Goal: Transaction & Acquisition: Purchase product/service

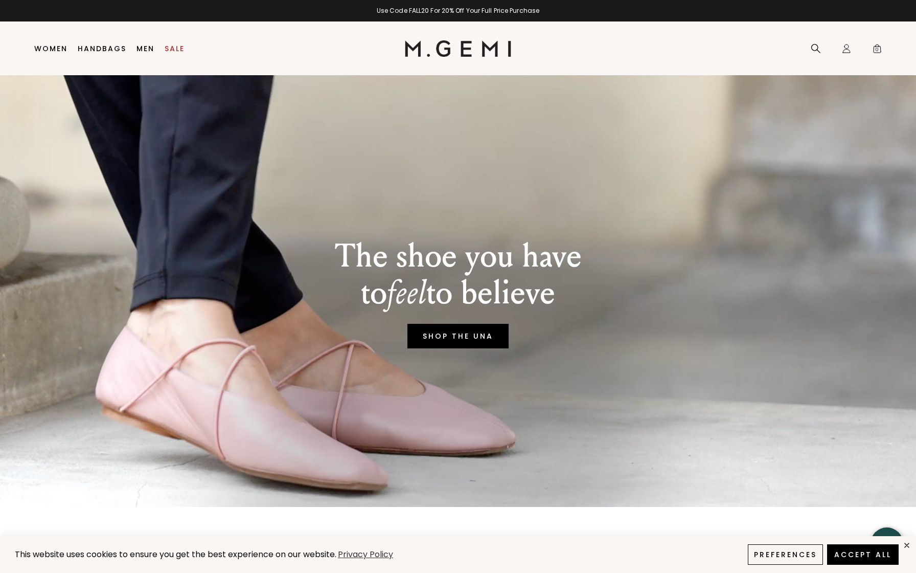
click at [429, 340] on link "SHOP THE UNA" at bounding box center [458, 336] width 101 height 25
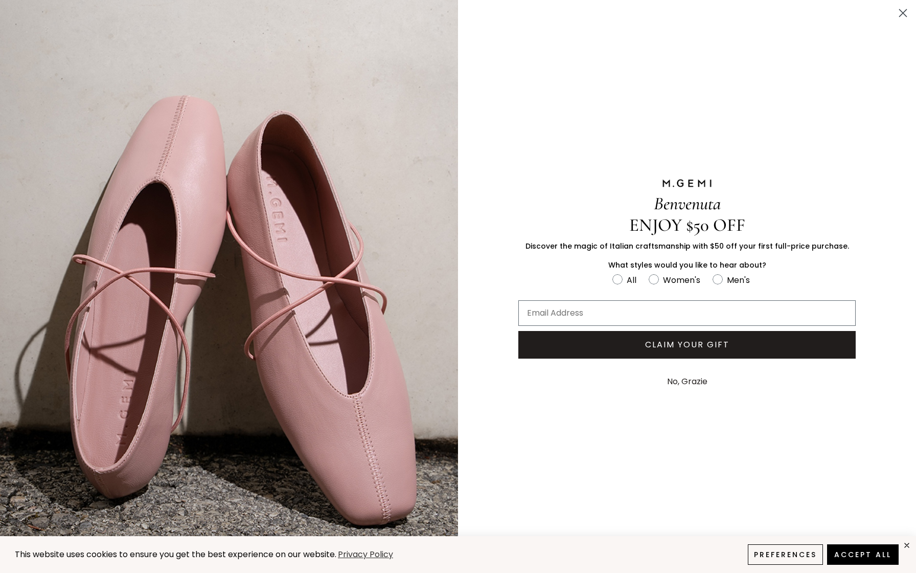
drag, startPoint x: 904, startPoint y: 11, endPoint x: 680, endPoint y: 232, distance: 314.6
click at [904, 11] on circle "Close dialog" at bounding box center [903, 13] width 17 height 17
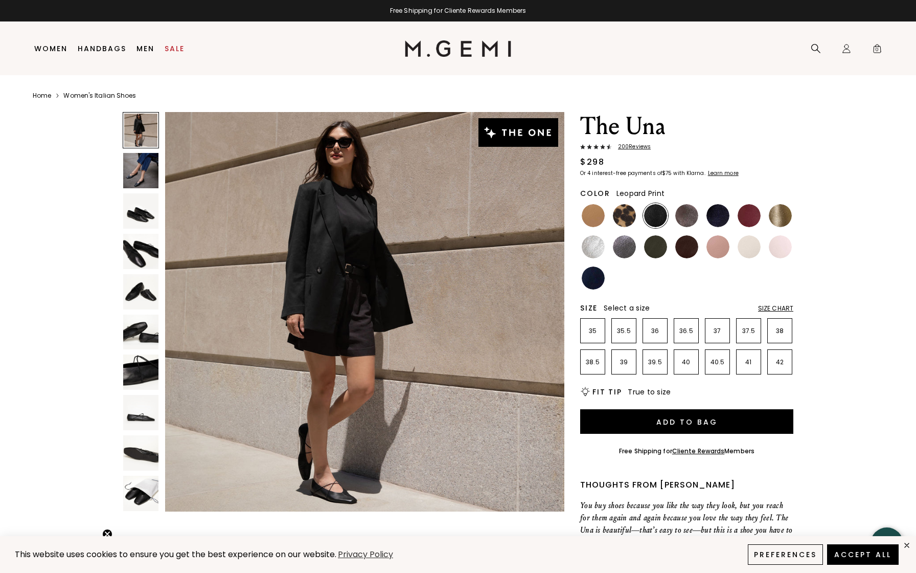
click at [623, 212] on img at bounding box center [624, 215] width 23 height 23
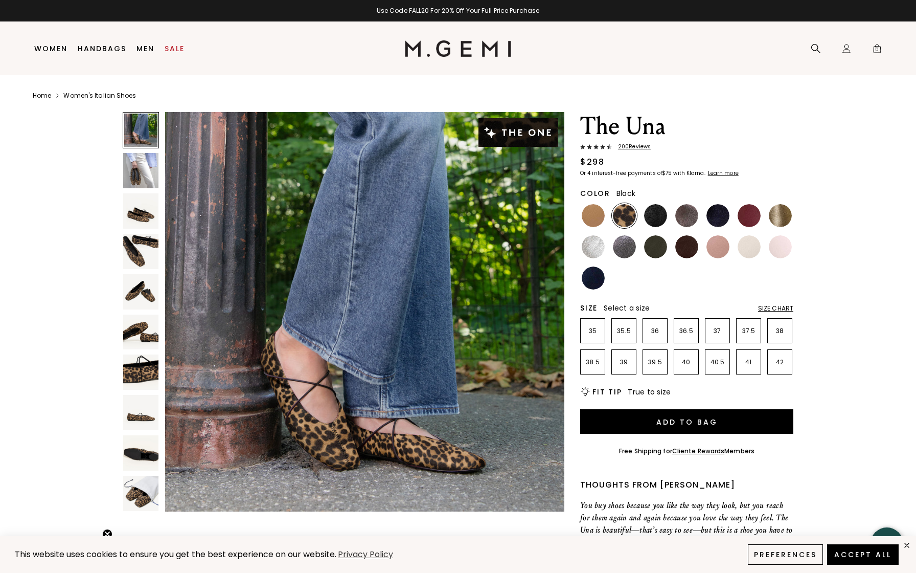
click at [649, 213] on img at bounding box center [655, 215] width 23 height 23
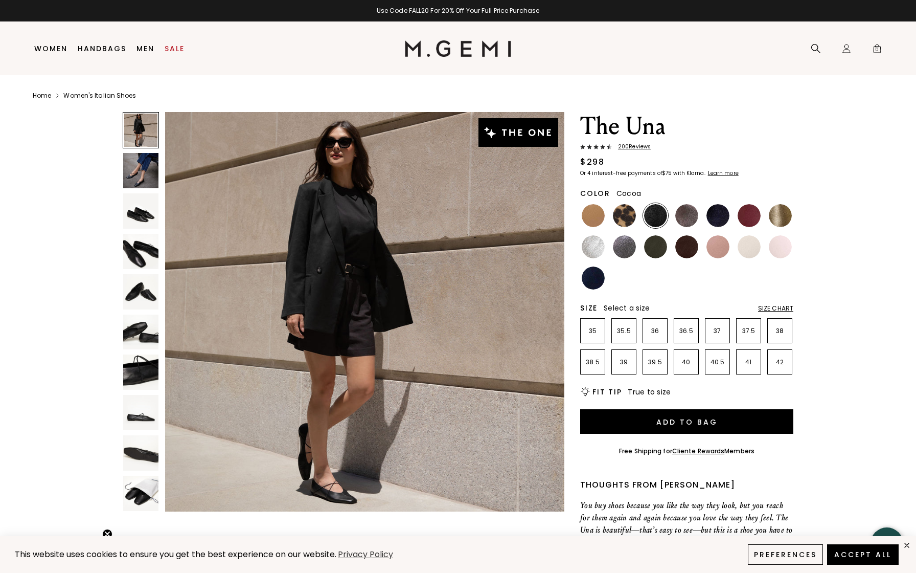
click at [687, 213] on img at bounding box center [686, 215] width 23 height 23
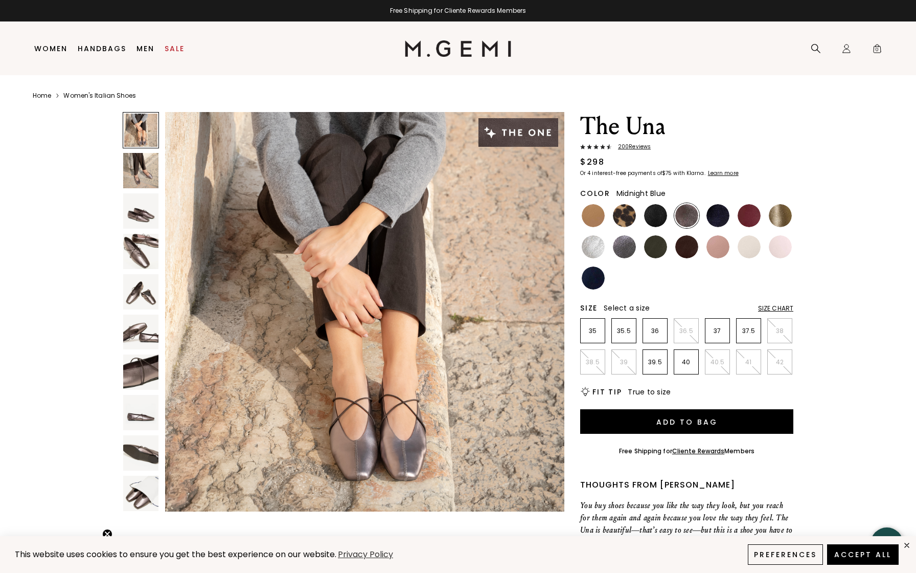
click at [718, 212] on img at bounding box center [718, 215] width 23 height 23
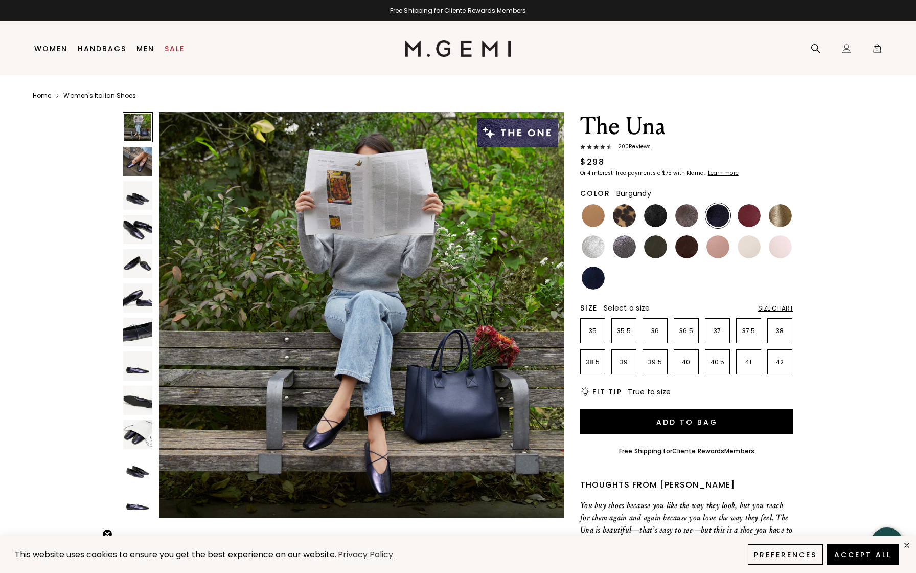
click at [743, 213] on img at bounding box center [749, 215] width 23 height 23
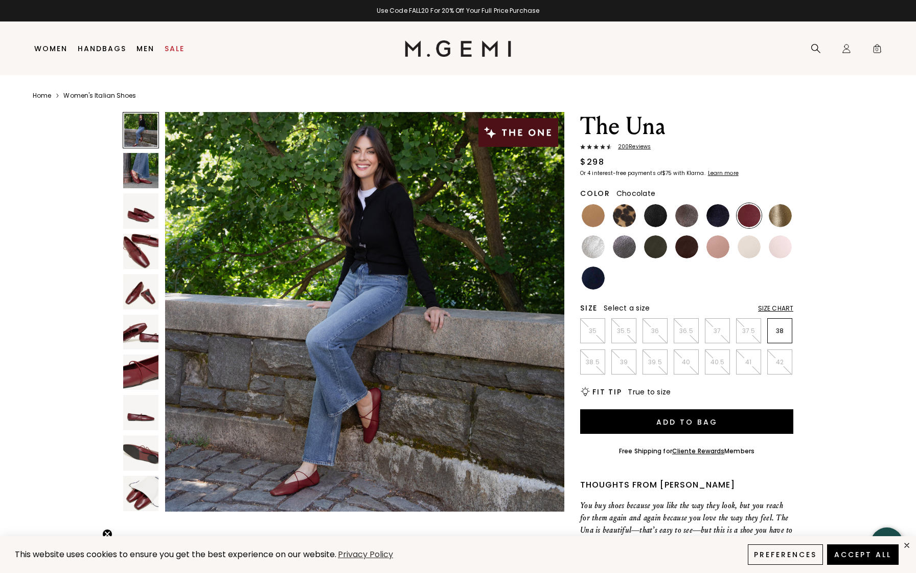
click at [691, 245] on img at bounding box center [686, 246] width 23 height 23
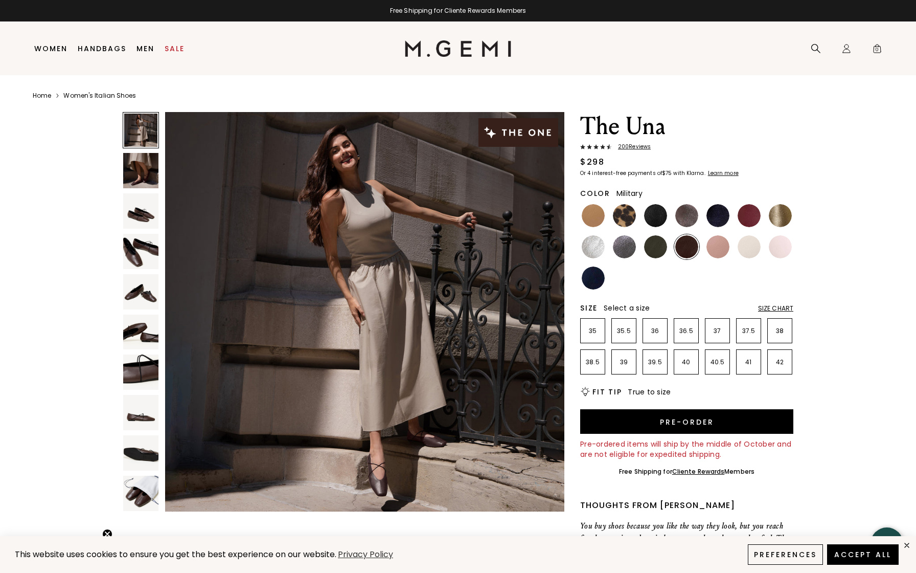
click at [658, 247] on img at bounding box center [655, 246] width 23 height 23
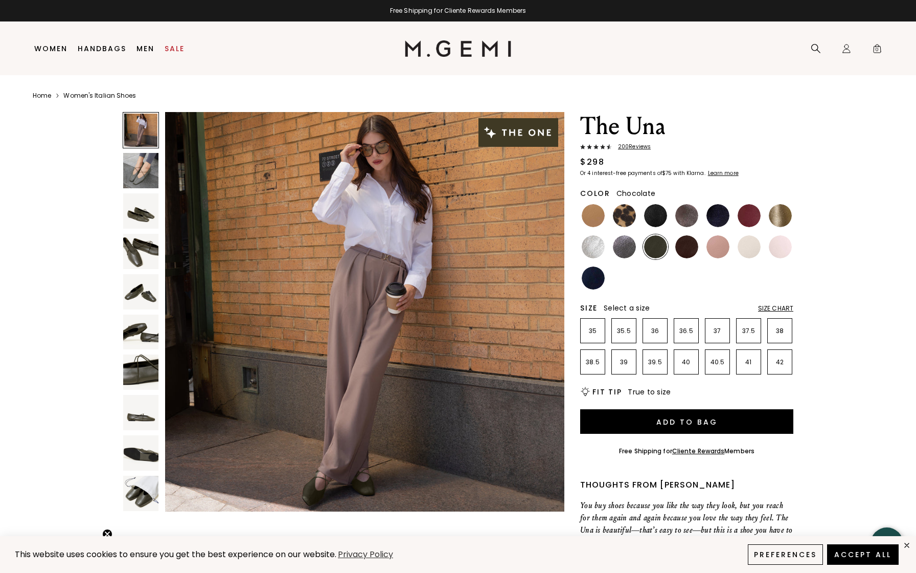
click at [694, 246] on img at bounding box center [686, 246] width 23 height 23
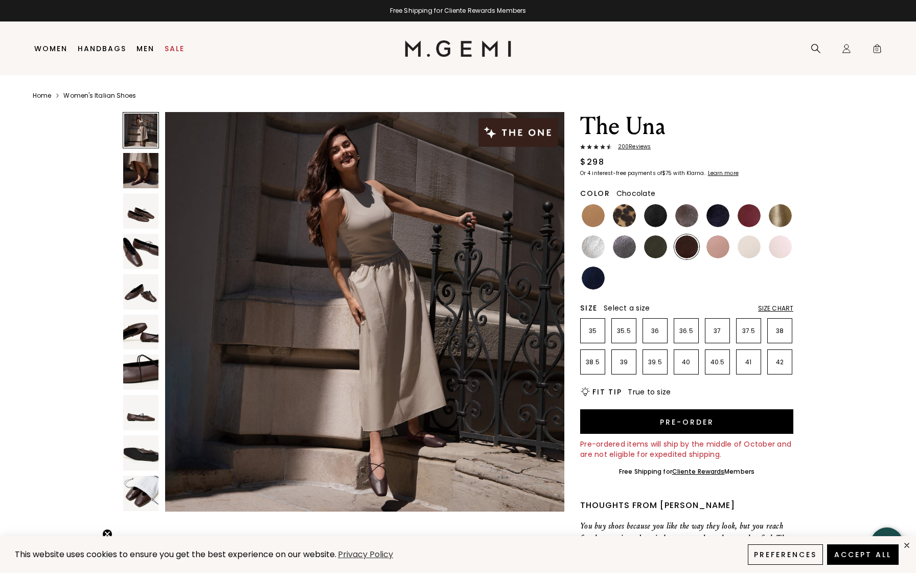
click at [139, 204] on img at bounding box center [140, 210] width 35 height 35
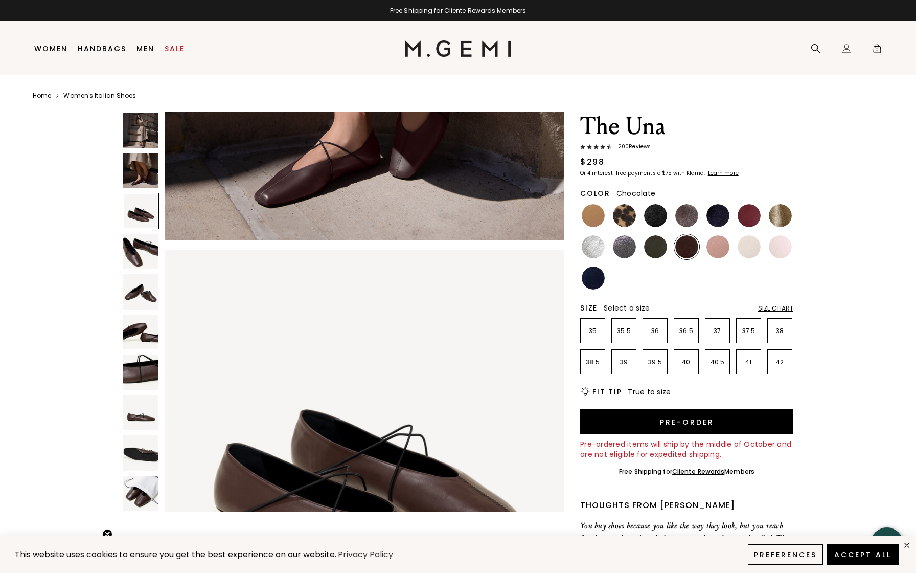
scroll to position [819, 0]
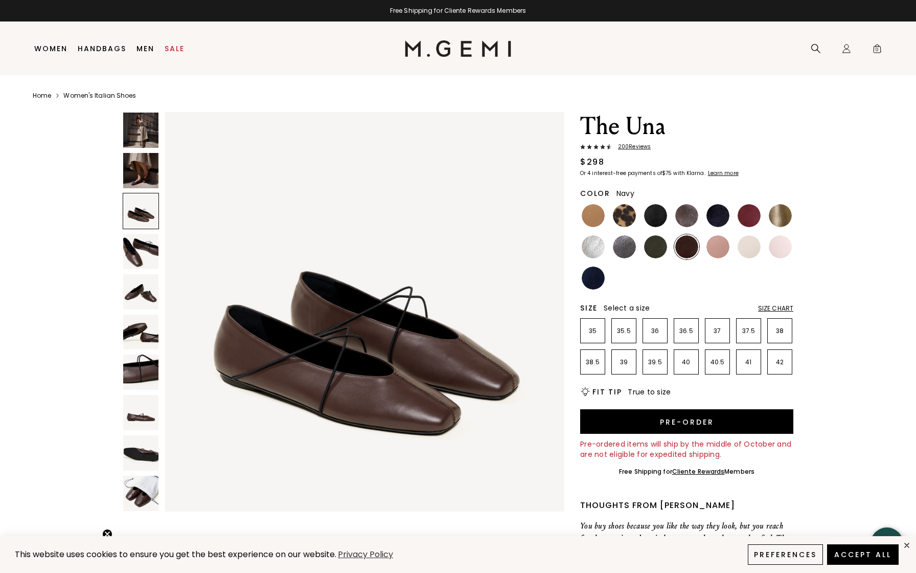
click at [596, 276] on img at bounding box center [593, 277] width 23 height 23
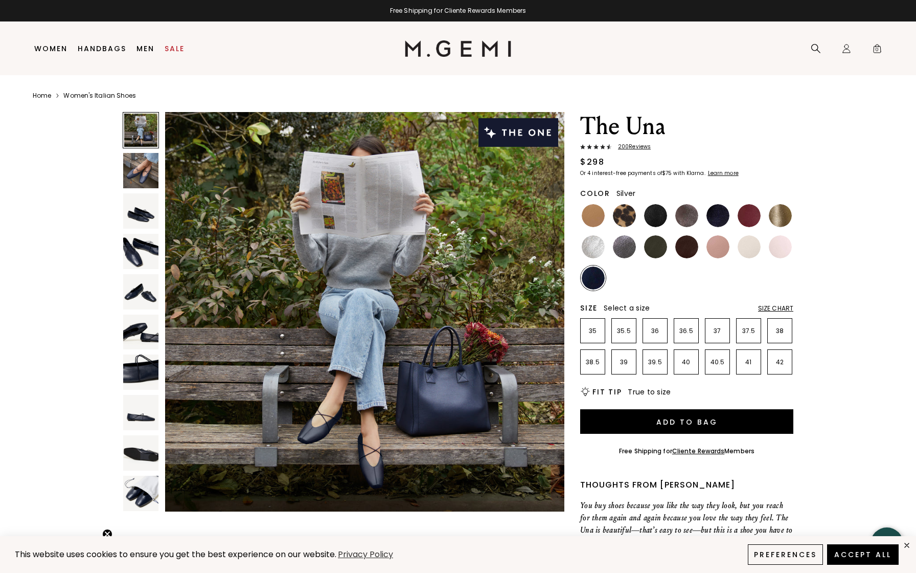
click at [598, 245] on img at bounding box center [593, 246] width 23 height 23
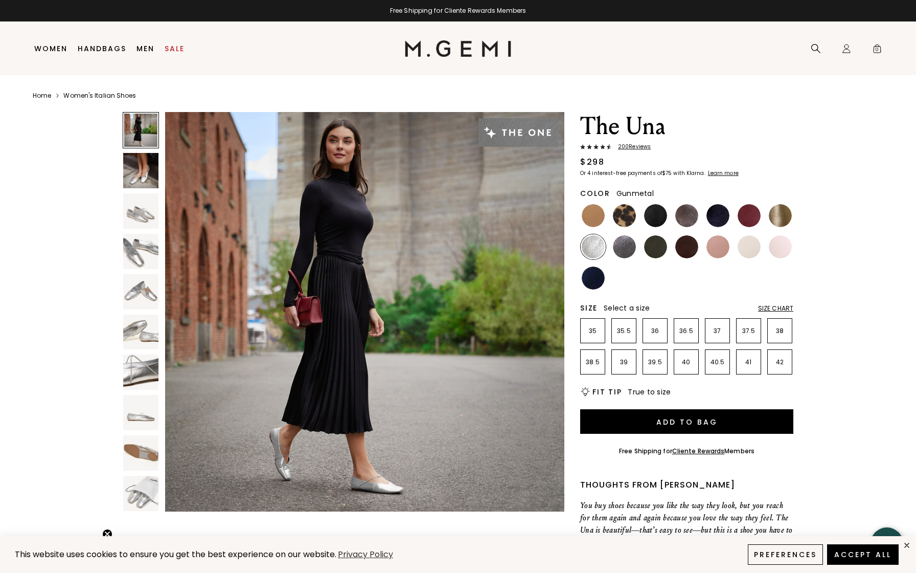
click at [626, 247] on img at bounding box center [624, 246] width 23 height 23
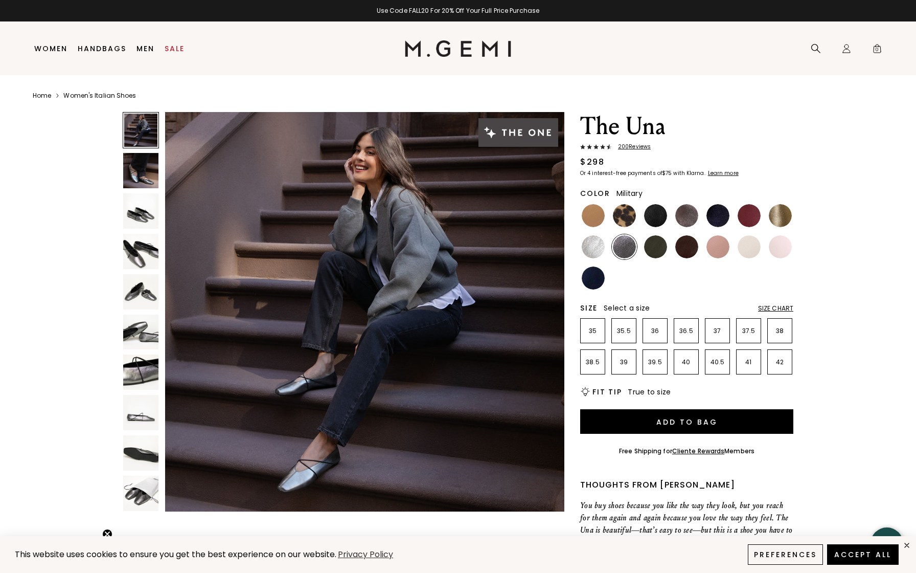
click at [659, 245] on img at bounding box center [655, 246] width 23 height 23
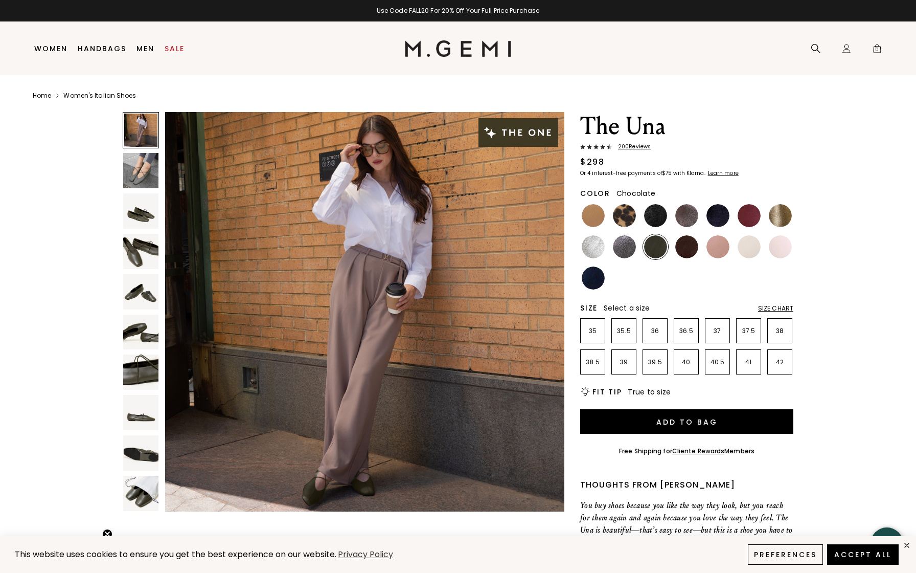
click at [684, 245] on img at bounding box center [686, 246] width 23 height 23
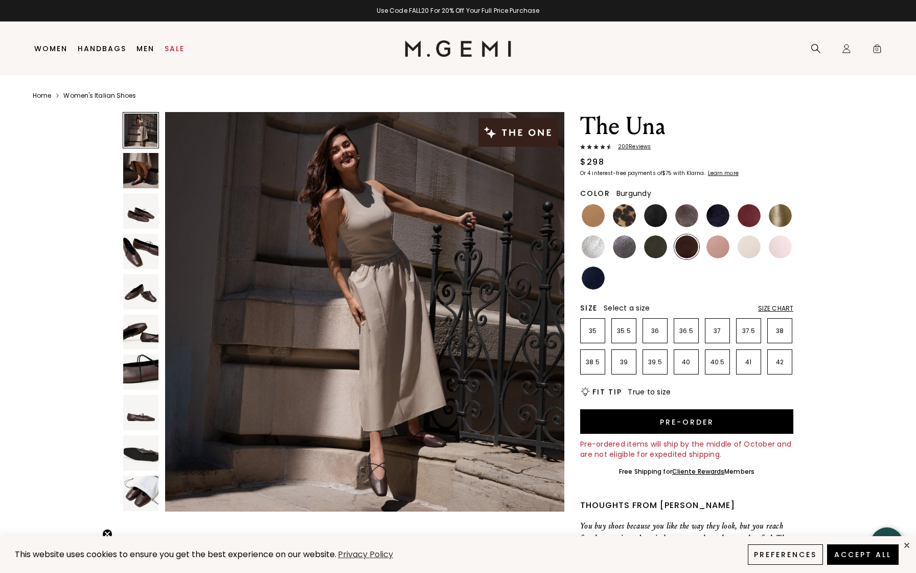
click at [752, 216] on img at bounding box center [749, 215] width 23 height 23
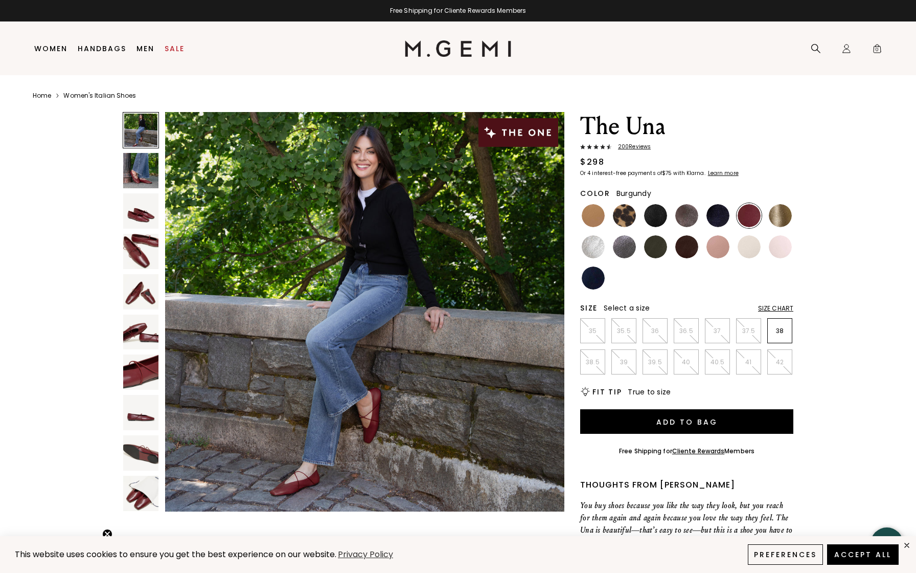
click at [143, 215] on img at bounding box center [140, 210] width 35 height 35
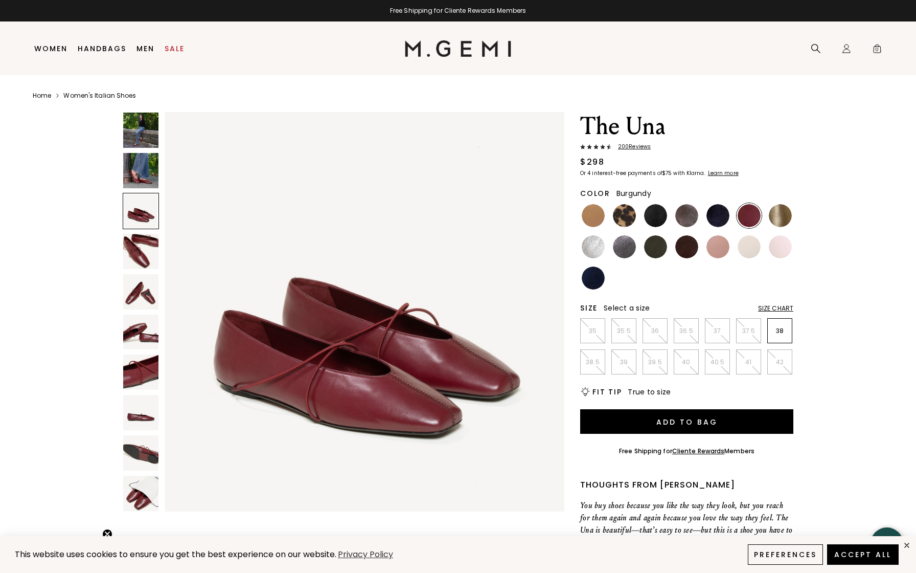
click at [143, 180] on img at bounding box center [140, 170] width 35 height 35
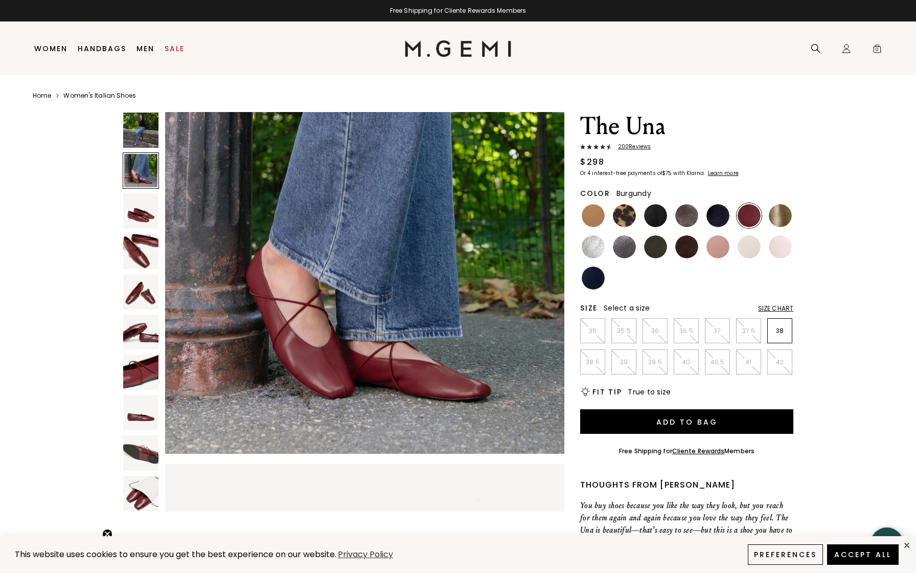
scroll to position [410, 0]
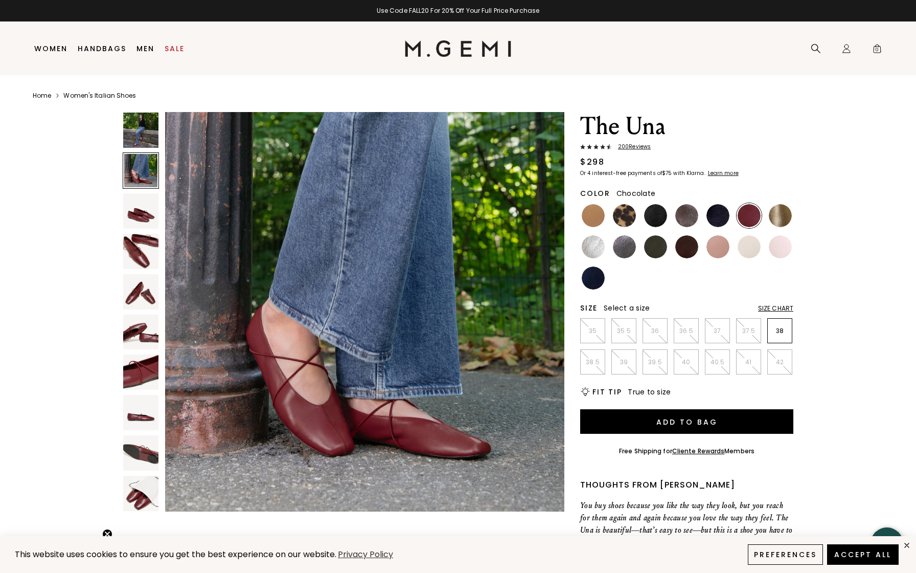
click at [683, 251] on img at bounding box center [686, 246] width 23 height 23
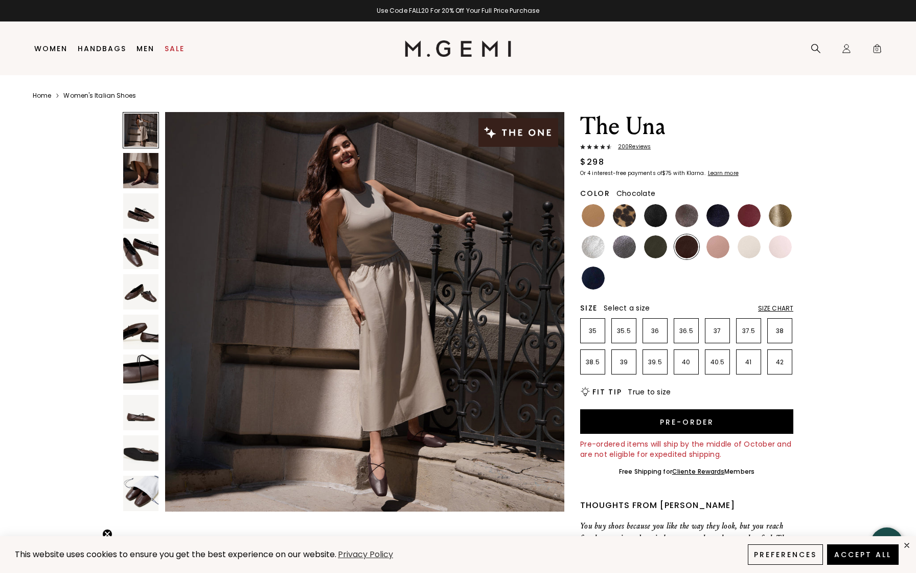
click at [137, 364] on img at bounding box center [140, 371] width 35 height 35
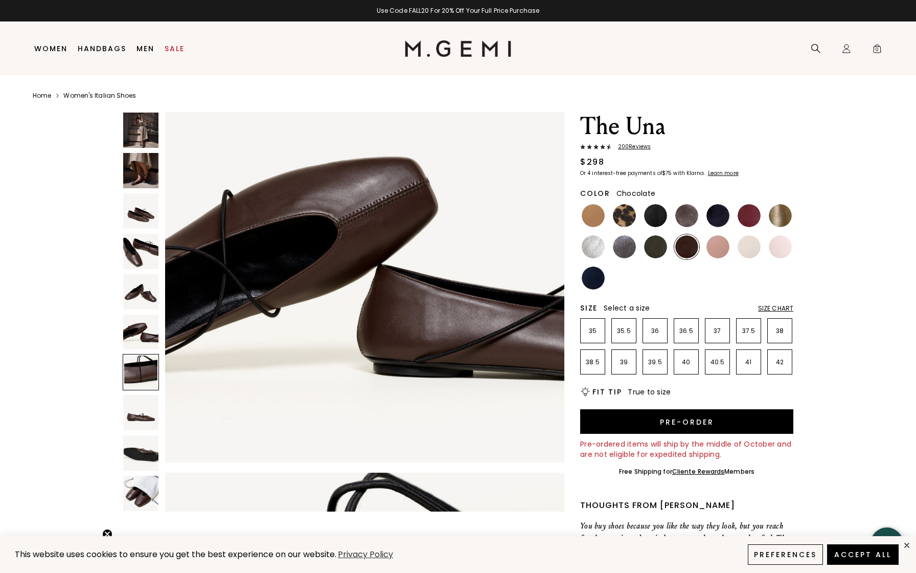
scroll to position [2458, 0]
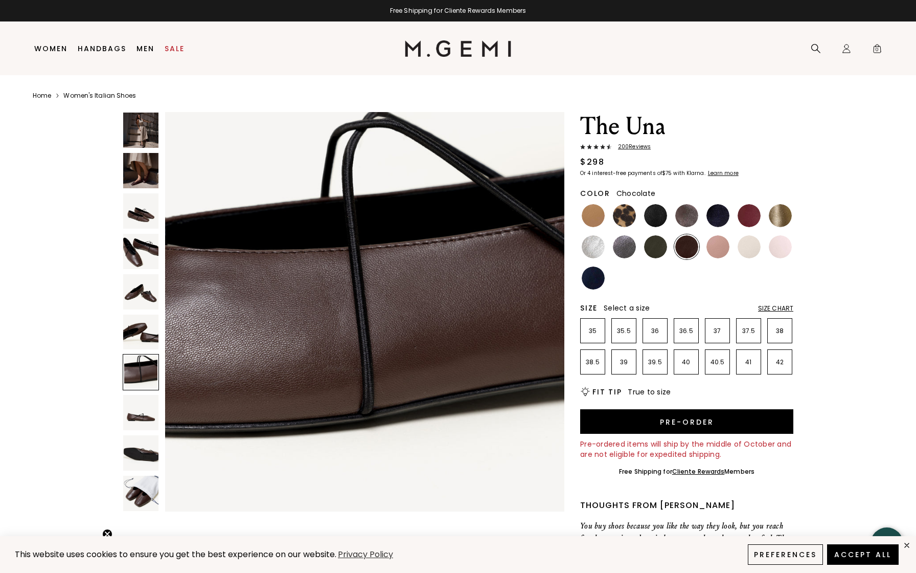
click at [140, 415] on img at bounding box center [140, 412] width 35 height 35
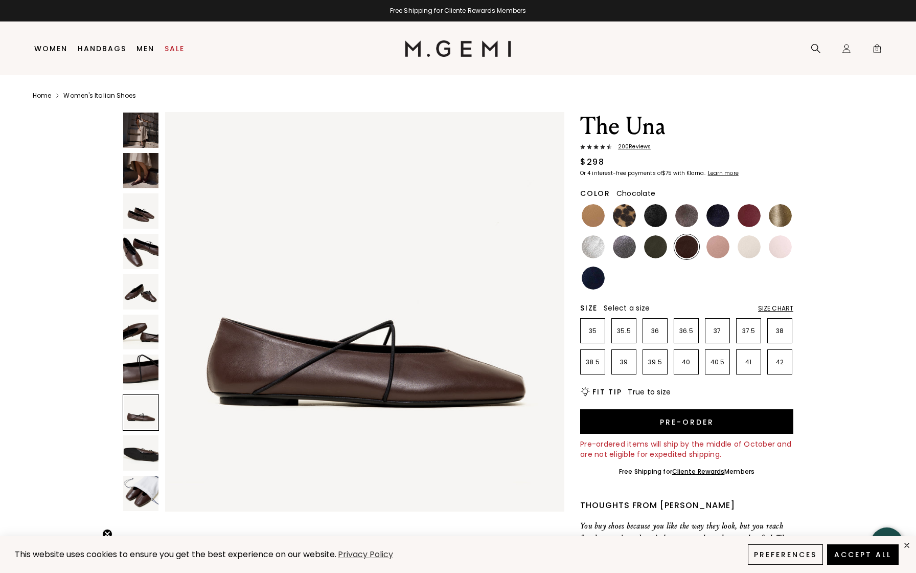
click at [151, 446] on img at bounding box center [140, 452] width 35 height 35
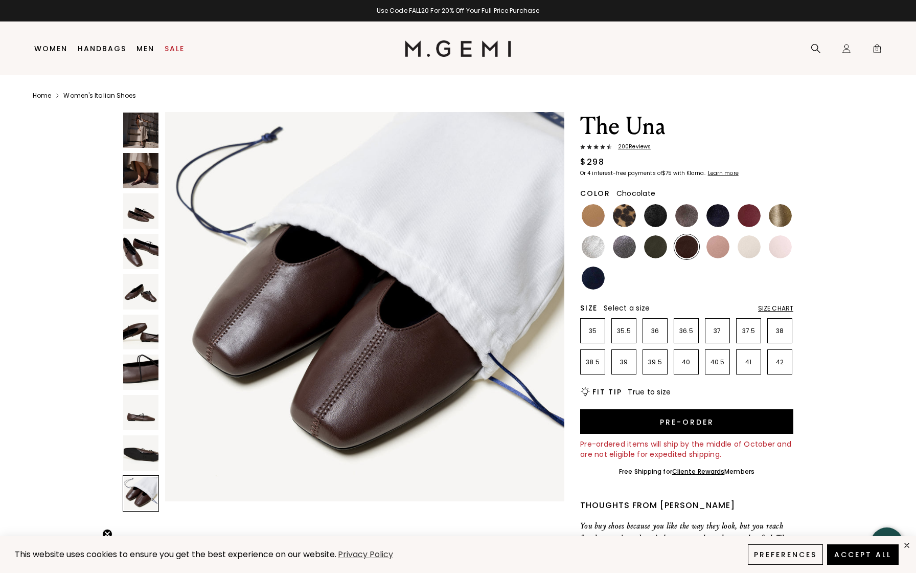
scroll to position [0, 0]
click at [769, 308] on div "Size Chart" at bounding box center [775, 308] width 35 height 8
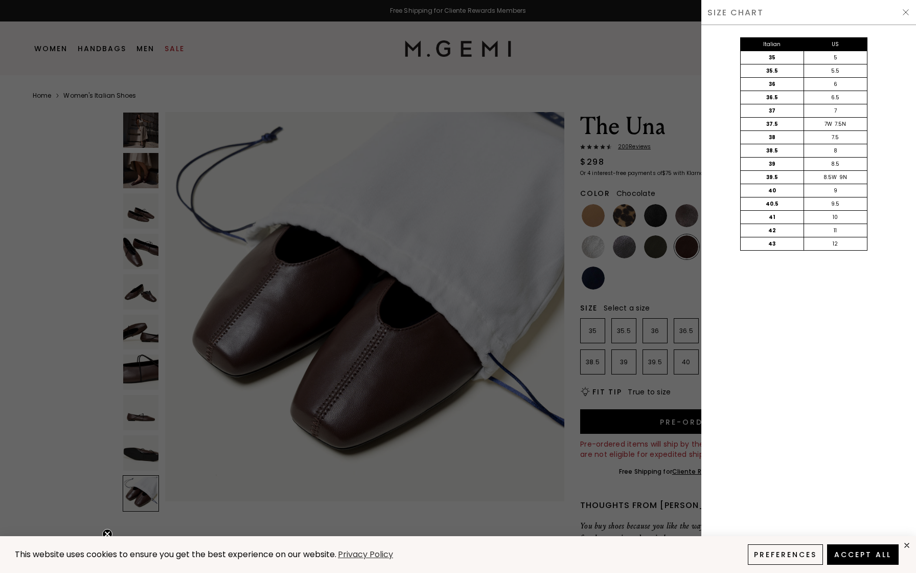
click at [678, 286] on div at bounding box center [458, 286] width 916 height 573
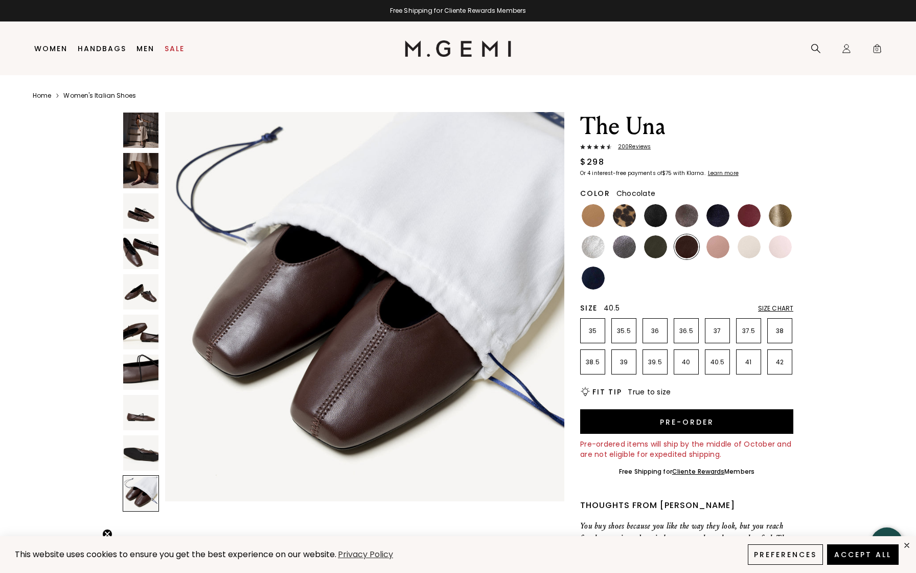
click at [714, 359] on p "40.5" at bounding box center [718, 362] width 24 height 8
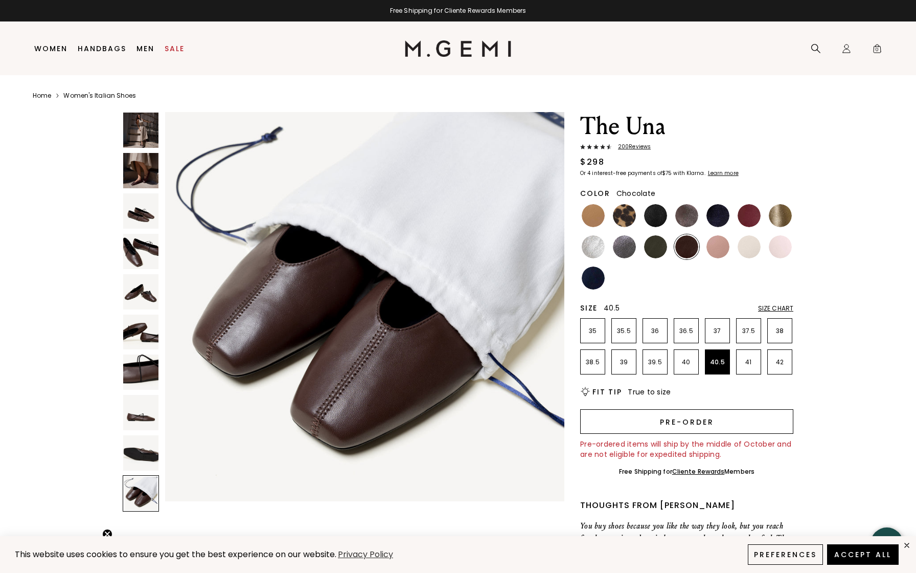
click at [693, 425] on button "Pre-order" at bounding box center [686, 421] width 213 height 25
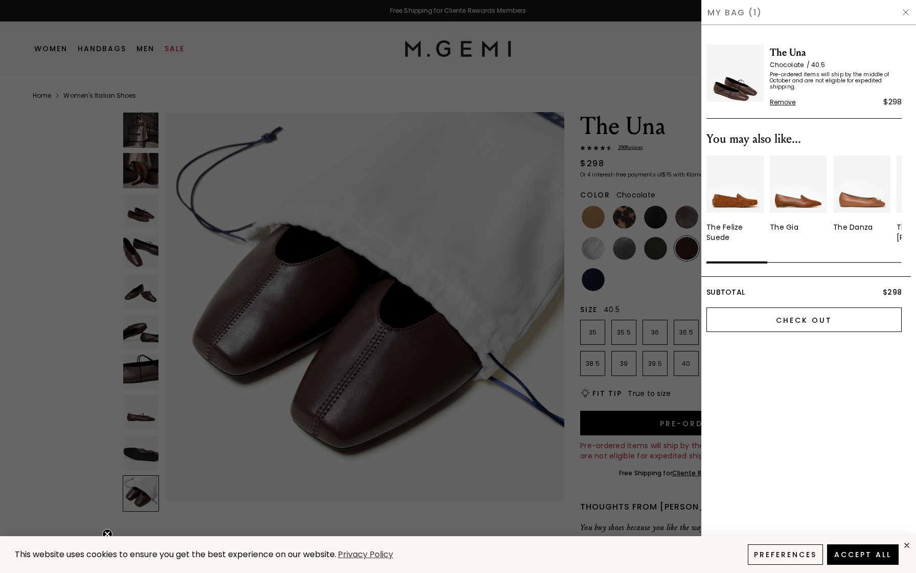
click at [802, 320] on input "Check Out" at bounding box center [804, 319] width 195 height 25
